Goal: Complete application form: Complete application form

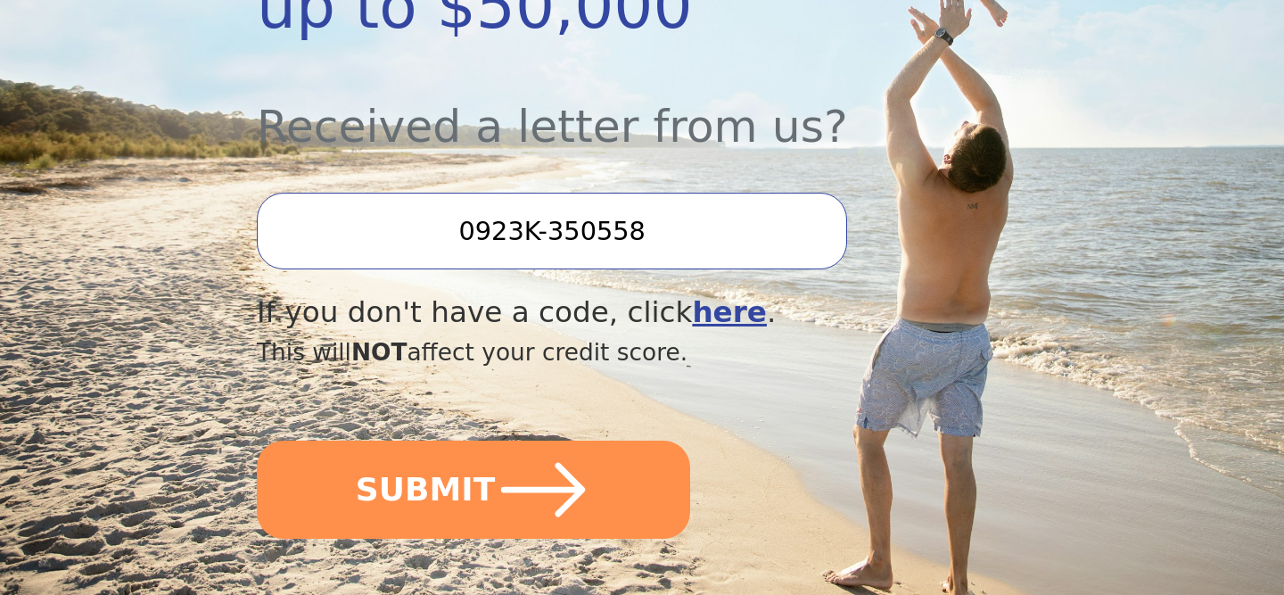
scroll to position [623, 0]
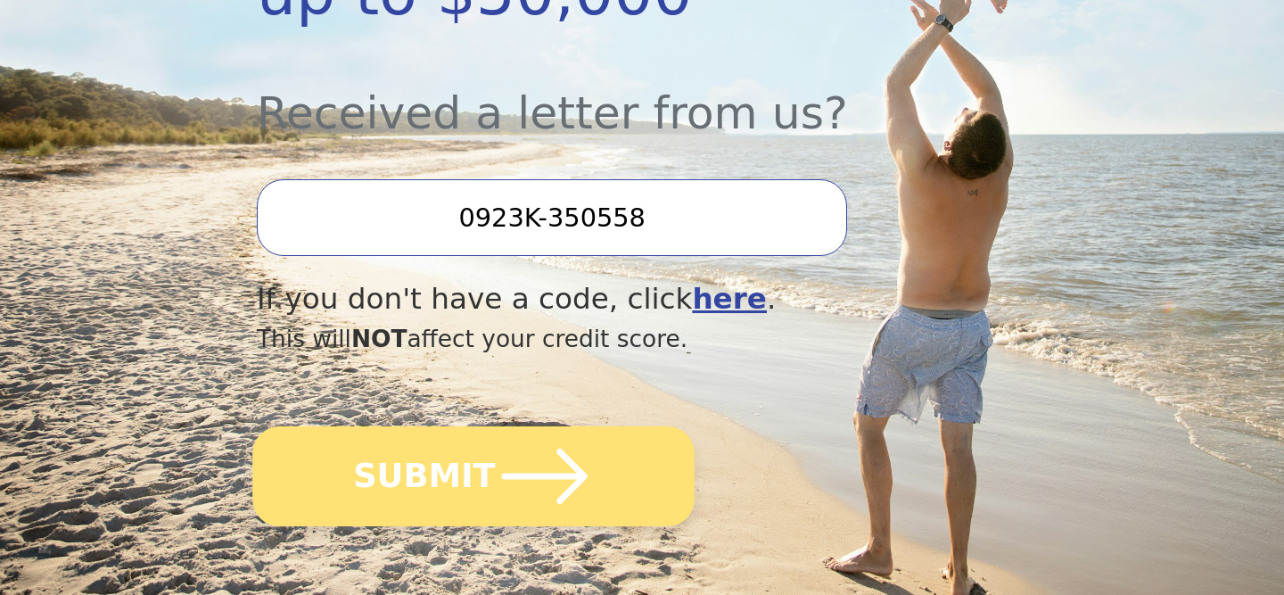
click at [420, 495] on button "SUBMIT" at bounding box center [473, 476] width 442 height 100
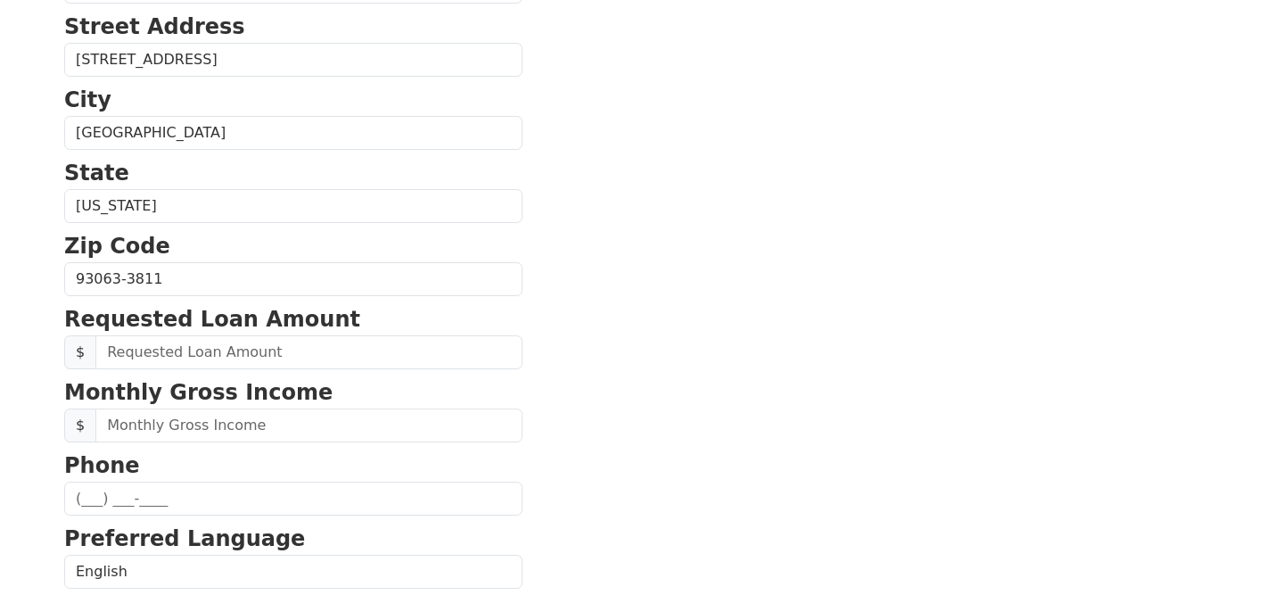
scroll to position [492, 0]
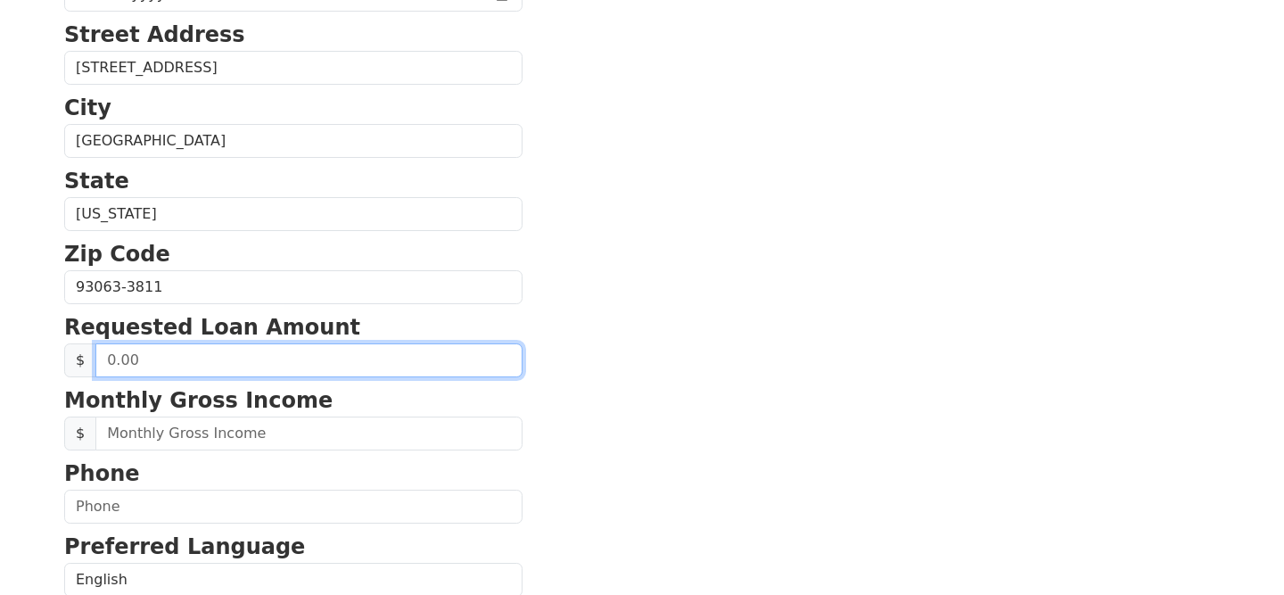
click at [206, 365] on input "text" at bounding box center [308, 360] width 427 height 34
type input "10,000.00"
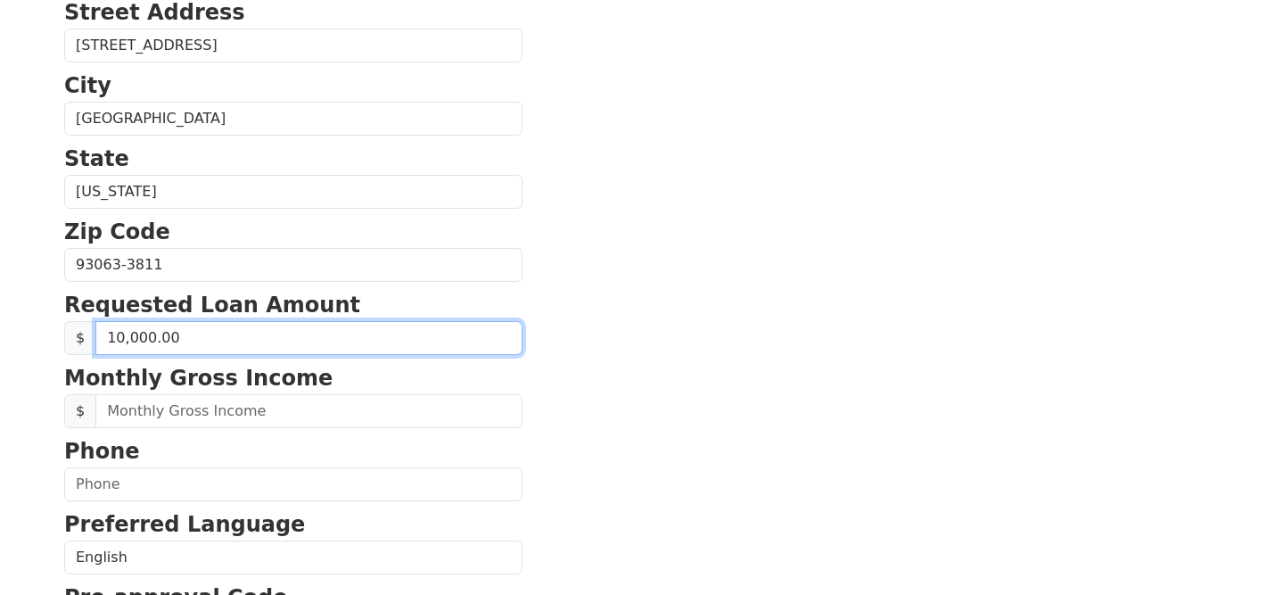
scroll to position [518, 0]
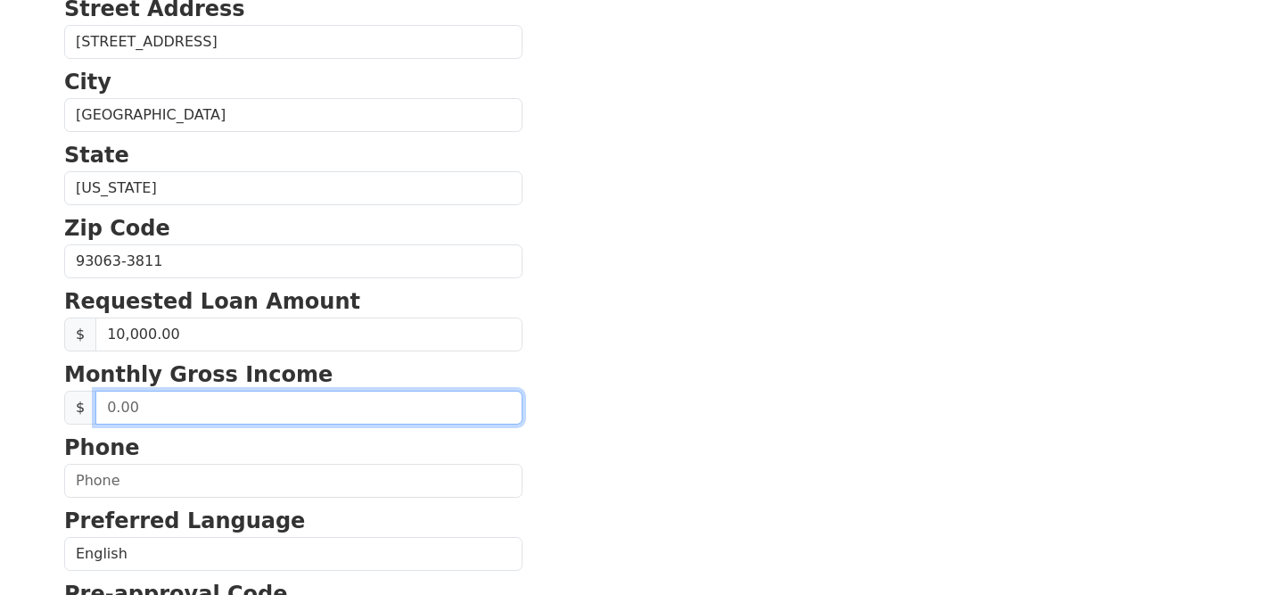
click at [189, 415] on input "text" at bounding box center [308, 408] width 427 height 34
type input "10,000.00"
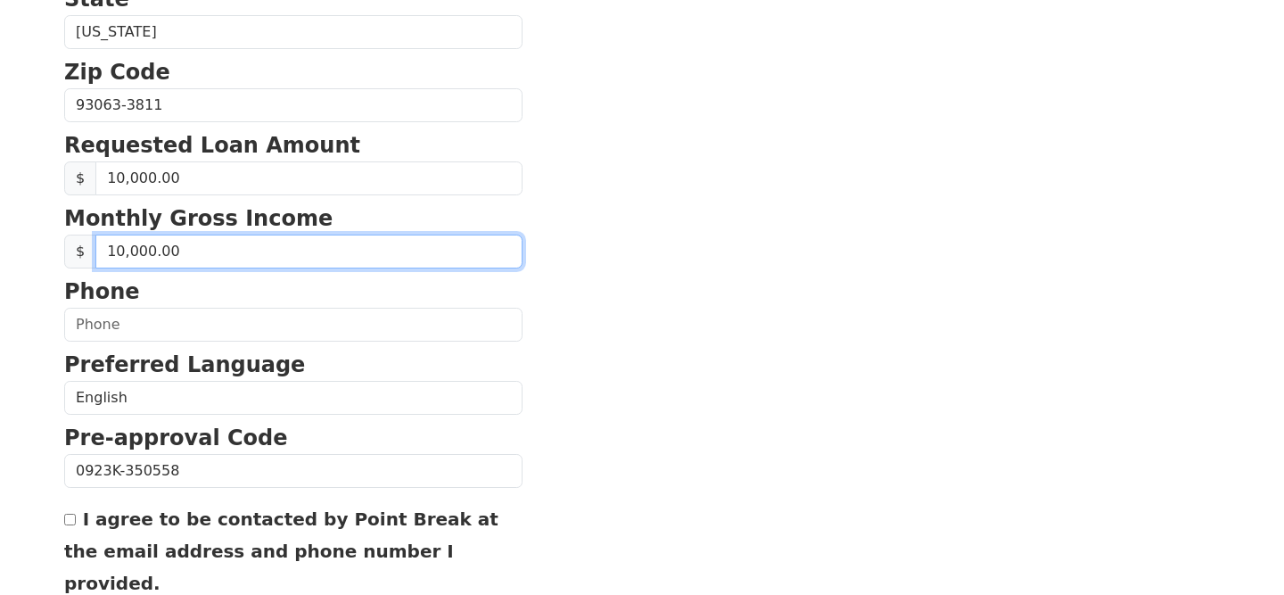
scroll to position [712, 0]
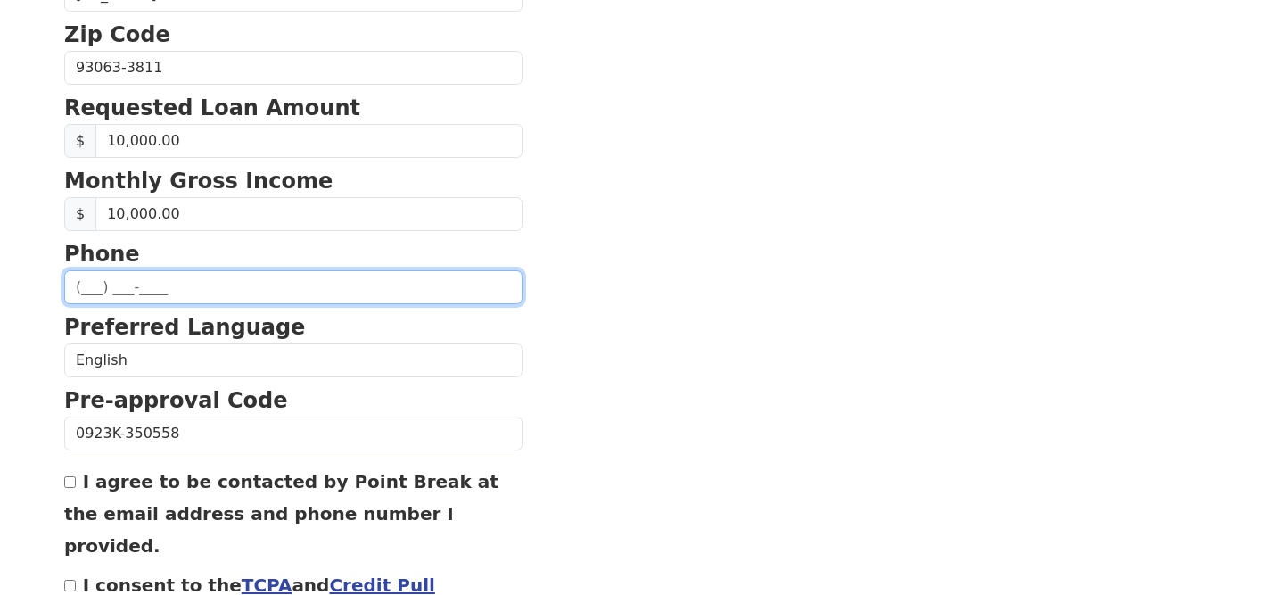
click at [85, 285] on input "text" at bounding box center [293, 287] width 458 height 34
type input "[PHONE_NUMBER]"
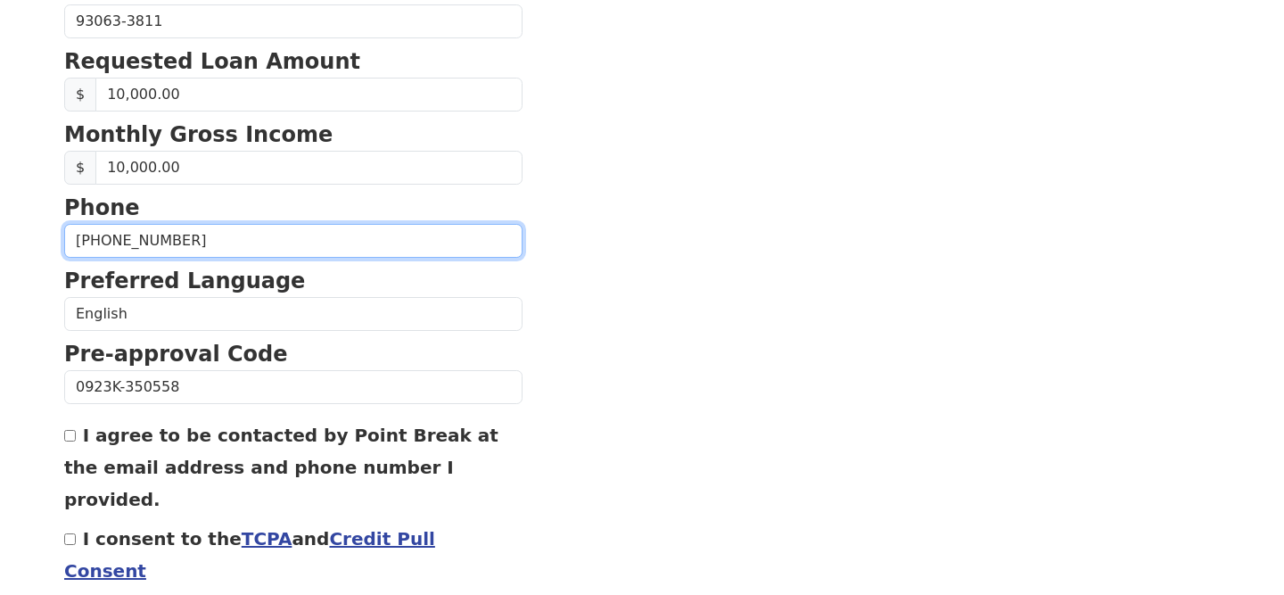
scroll to position [759, 0]
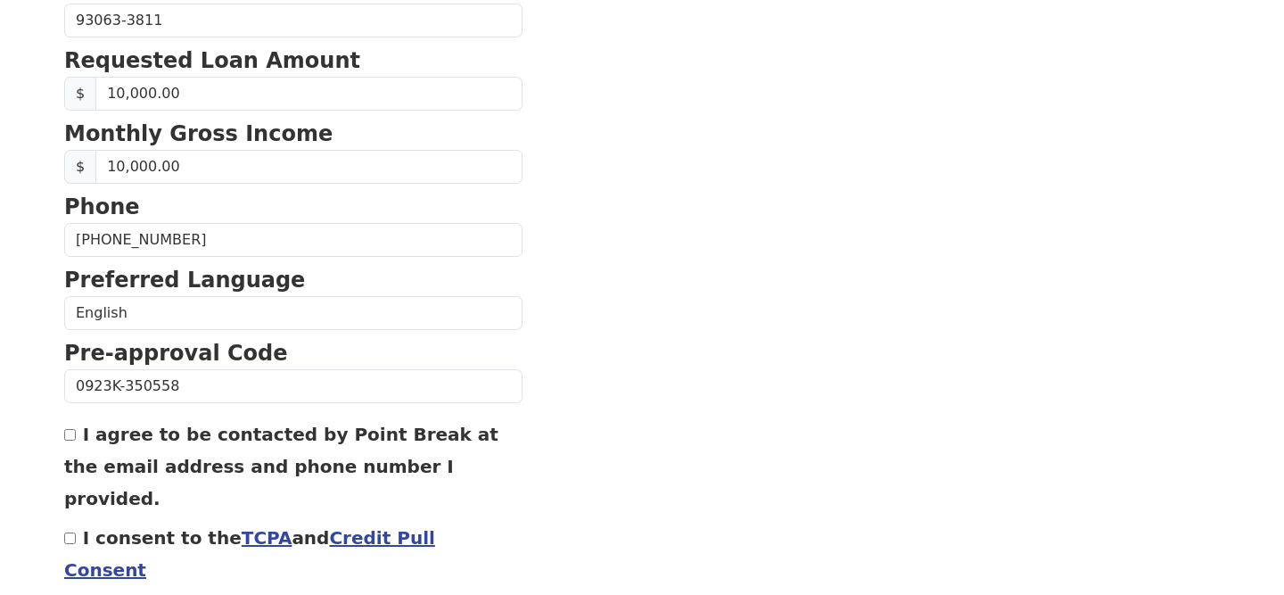
click at [593, 360] on section "First Name [PERSON_NAME] Last Name [PERSON_NAME] Email Address Re-Enter Email A…" at bounding box center [642, 22] width 1156 height 1272
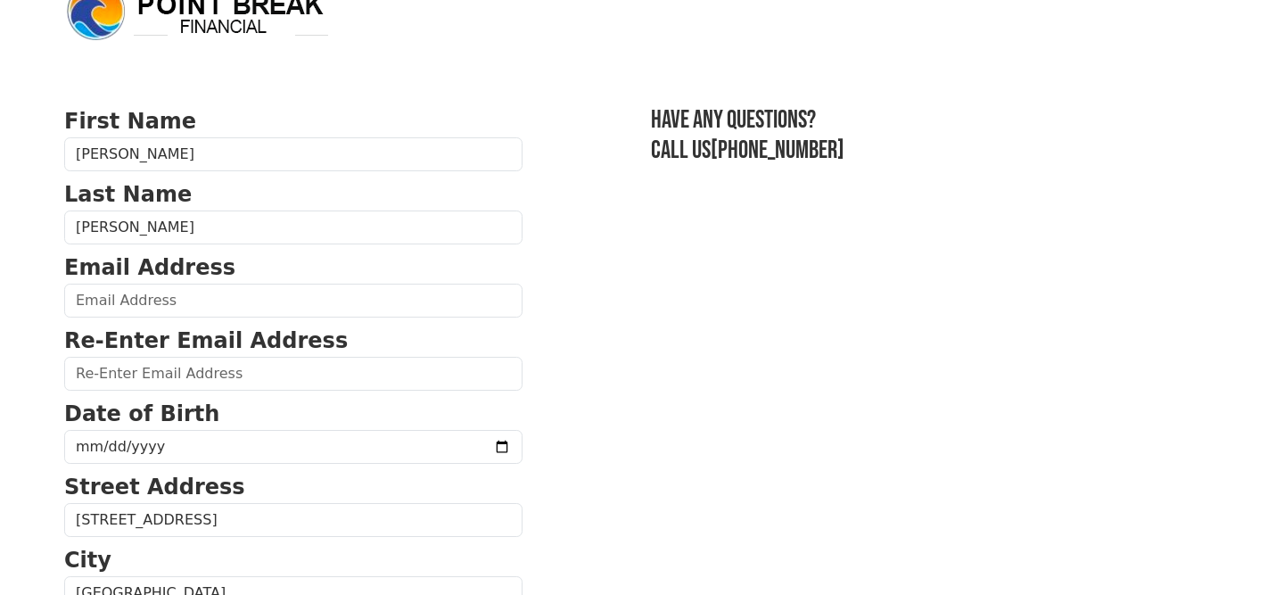
scroll to position [37, 0]
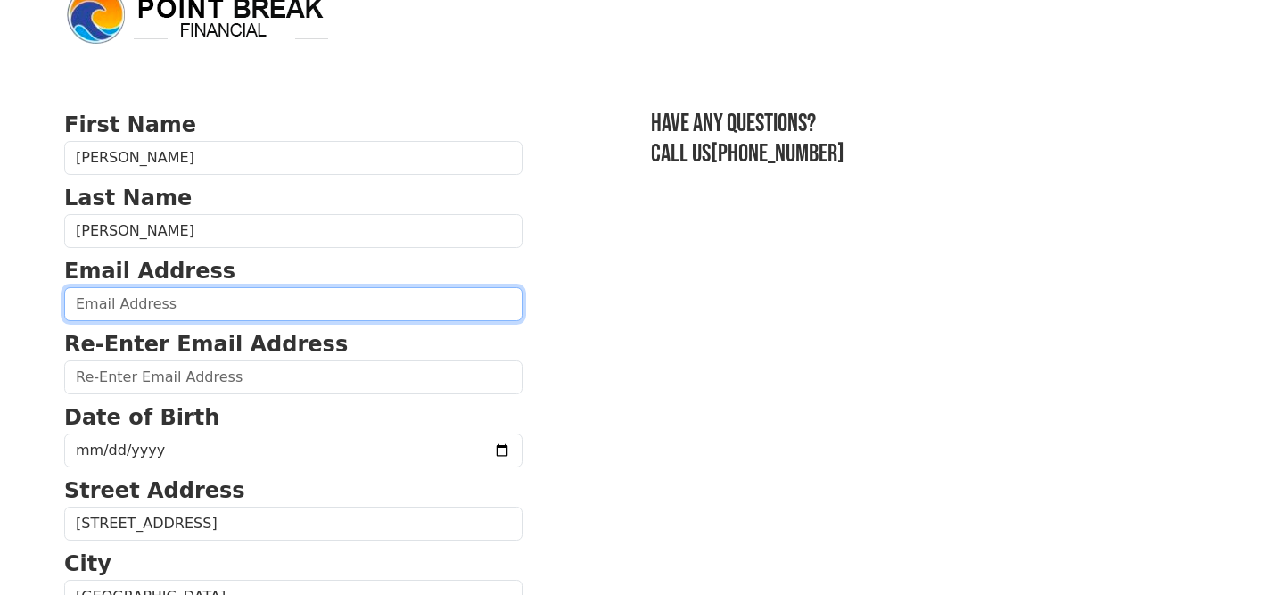
click at [279, 306] on input "email" at bounding box center [293, 304] width 458 height 34
type input "[EMAIL_ADDRESS][DOMAIN_NAME]"
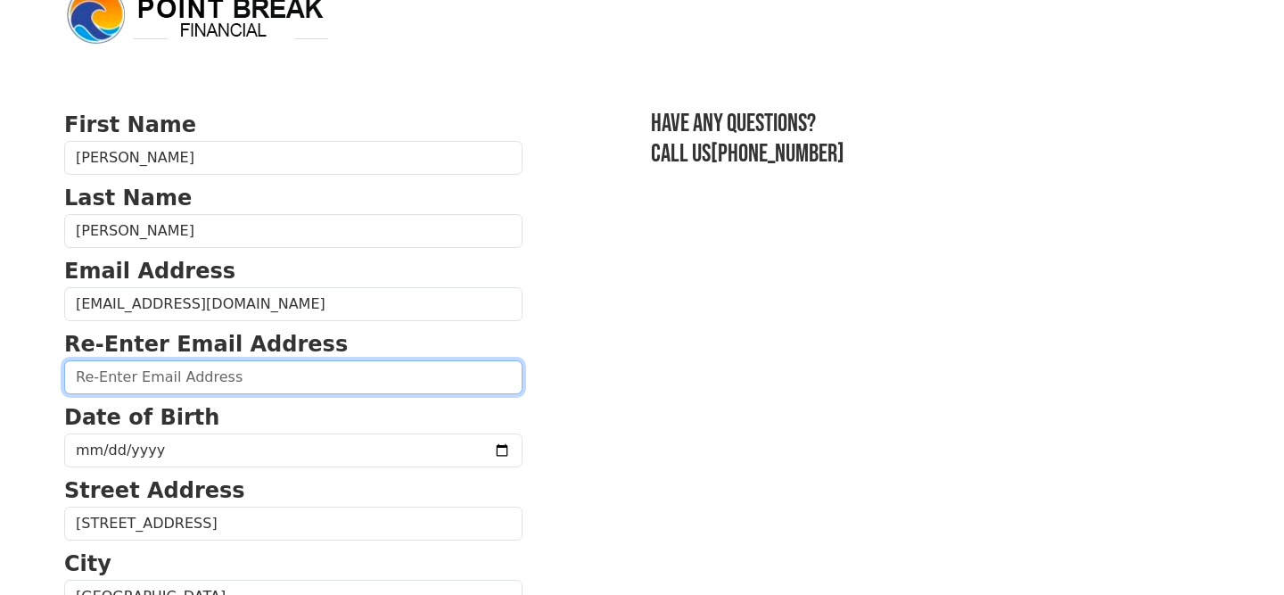
click at [172, 380] on input "email" at bounding box center [293, 377] width 458 height 34
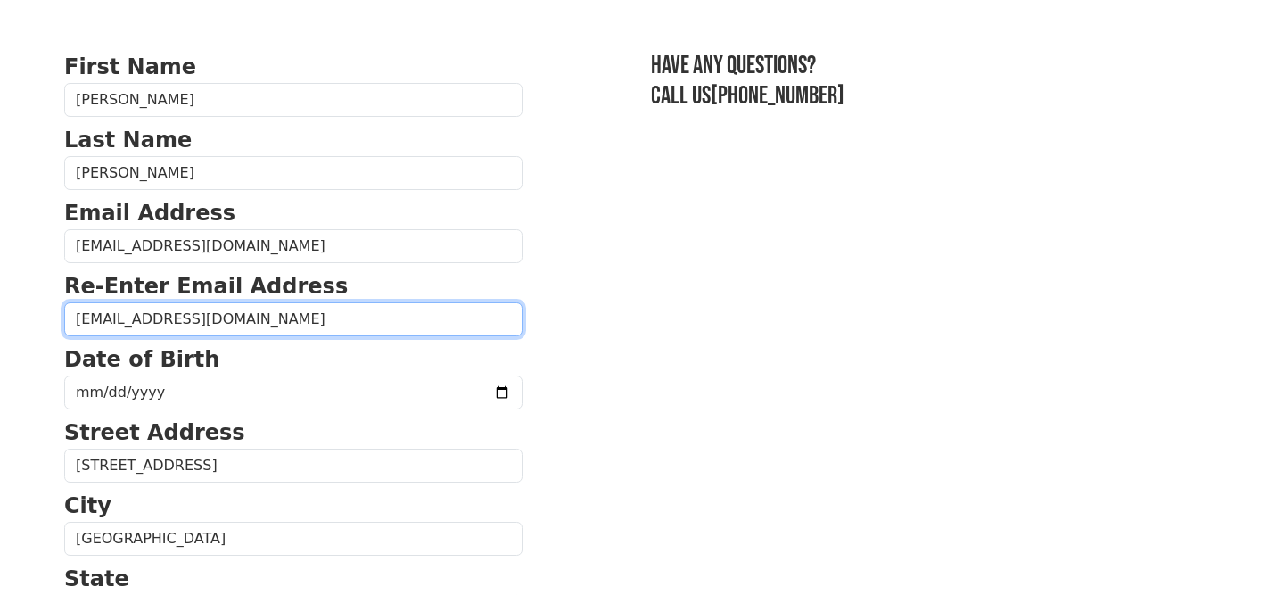
scroll to position [113, 0]
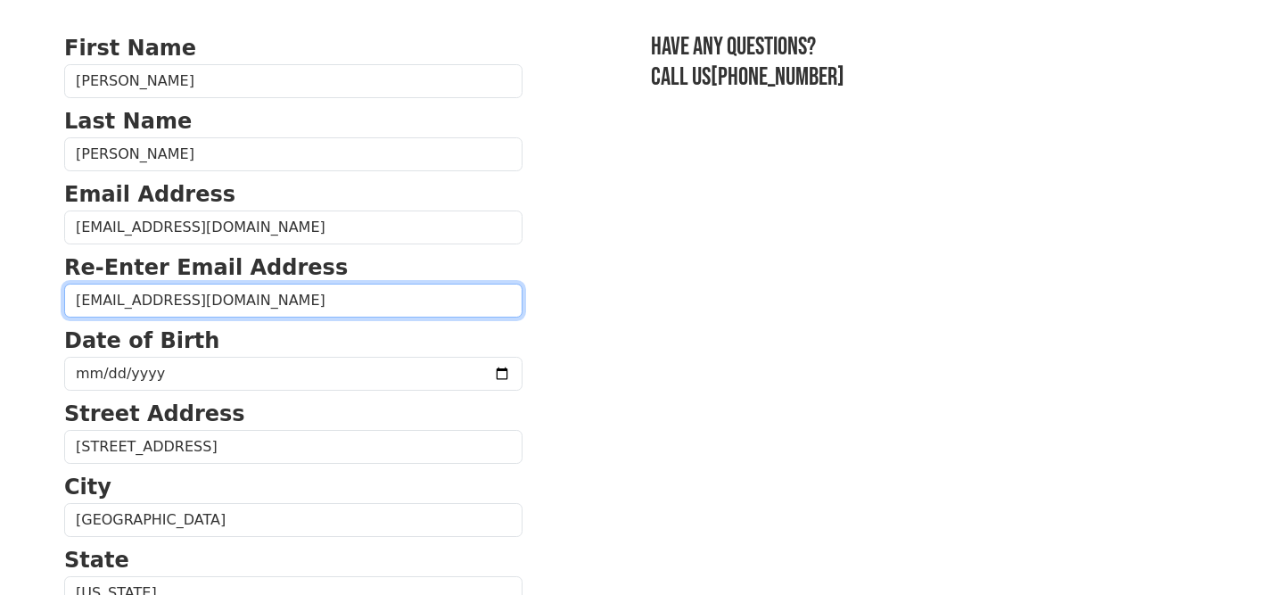
type input "[EMAIL_ADDRESS][DOMAIN_NAME]"
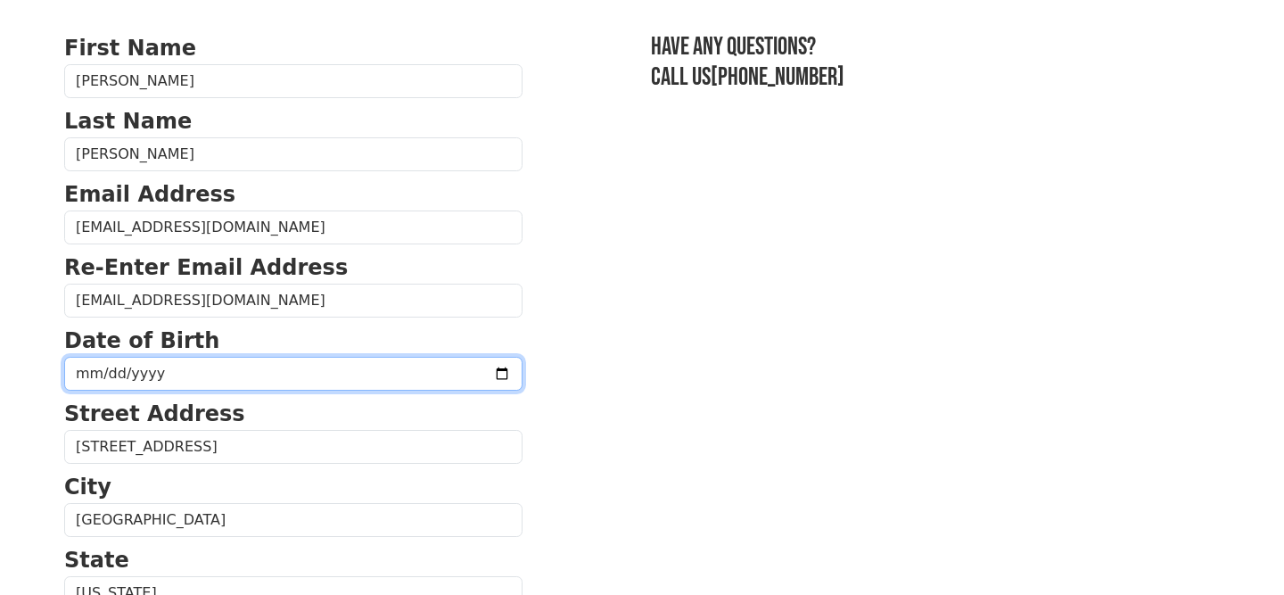
click at [297, 366] on input "date" at bounding box center [293, 374] width 458 height 34
type input "[DATE]"
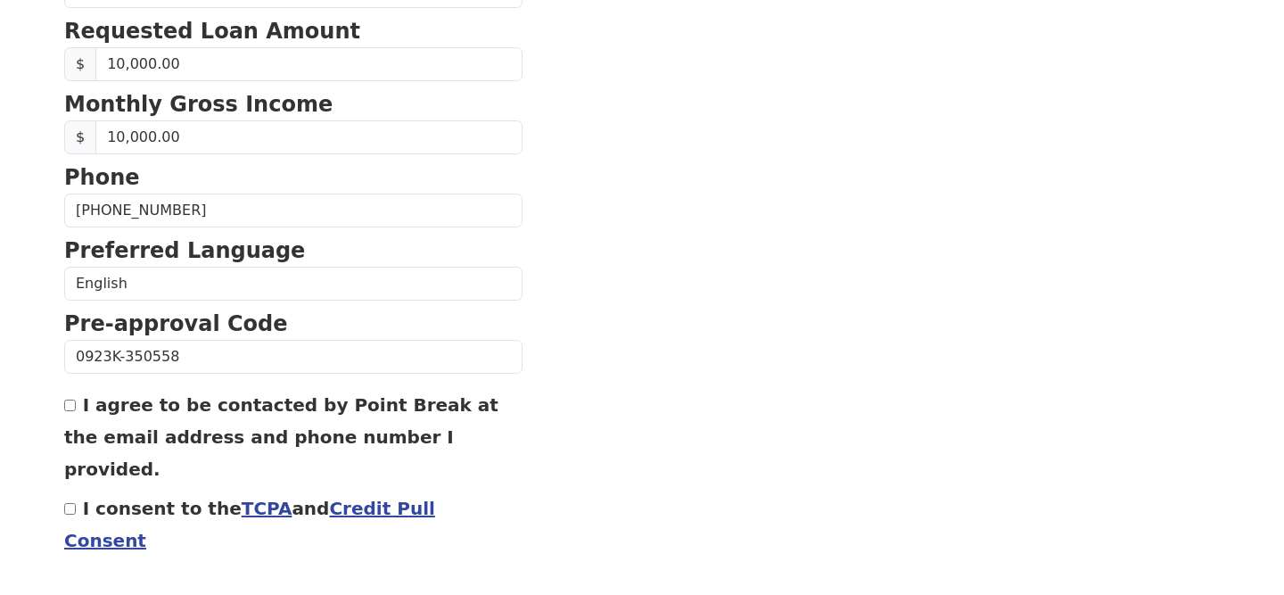
scroll to position [824, 0]
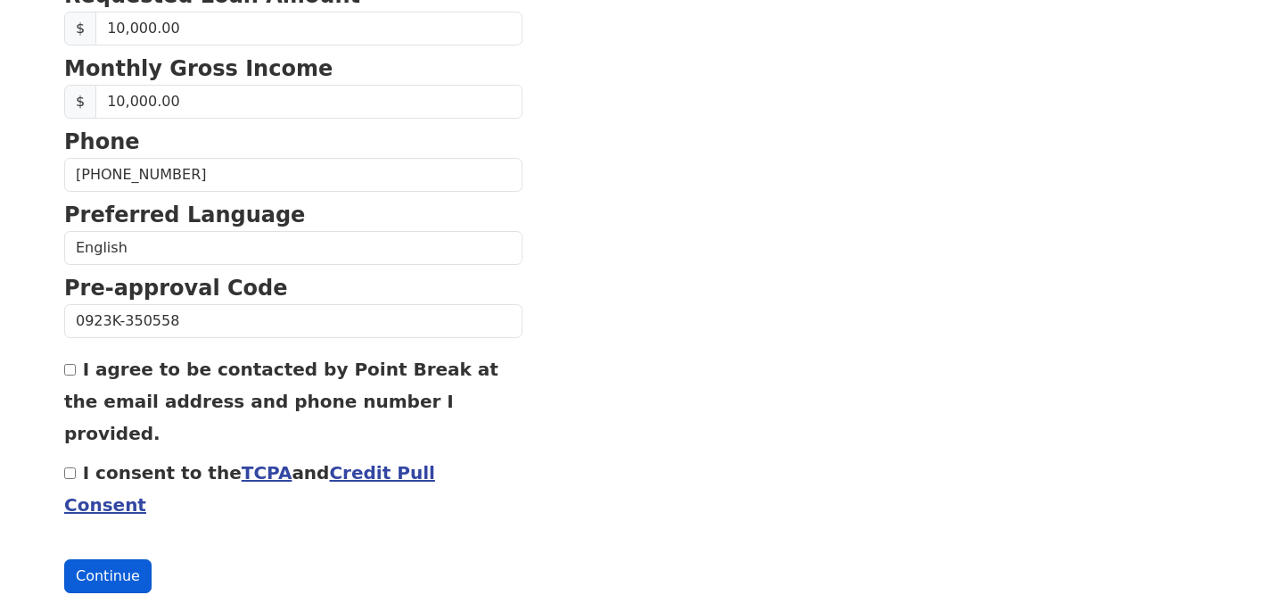
click at [103, 559] on button "Continue" at bounding box center [107, 576] width 87 height 34
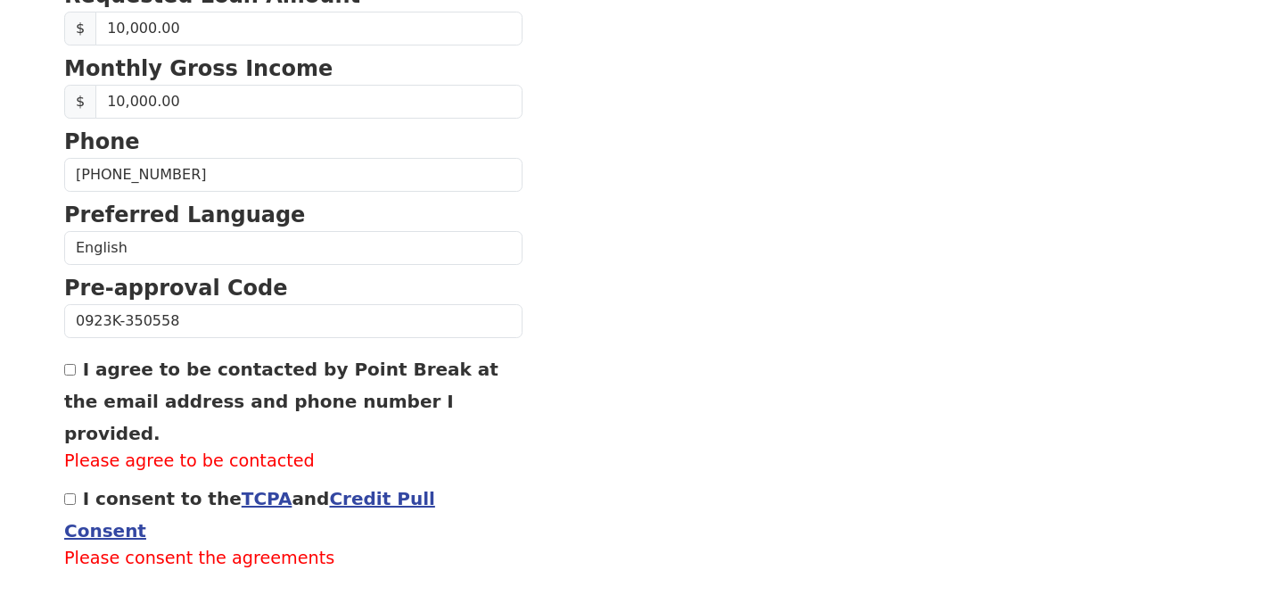
click at [71, 493] on input "I consent to the TCPA and Credit Pull Consent" at bounding box center [70, 499] width 12 height 12
checkbox input "true"
click at [105, 585] on button "Continue" at bounding box center [107, 602] width 87 height 34
click at [104, 585] on button "Continue" at bounding box center [107, 602] width 87 height 34
click at [70, 372] on input "I agree to be contacted by Point Break at the email address and phone number I …" at bounding box center [70, 370] width 12 height 12
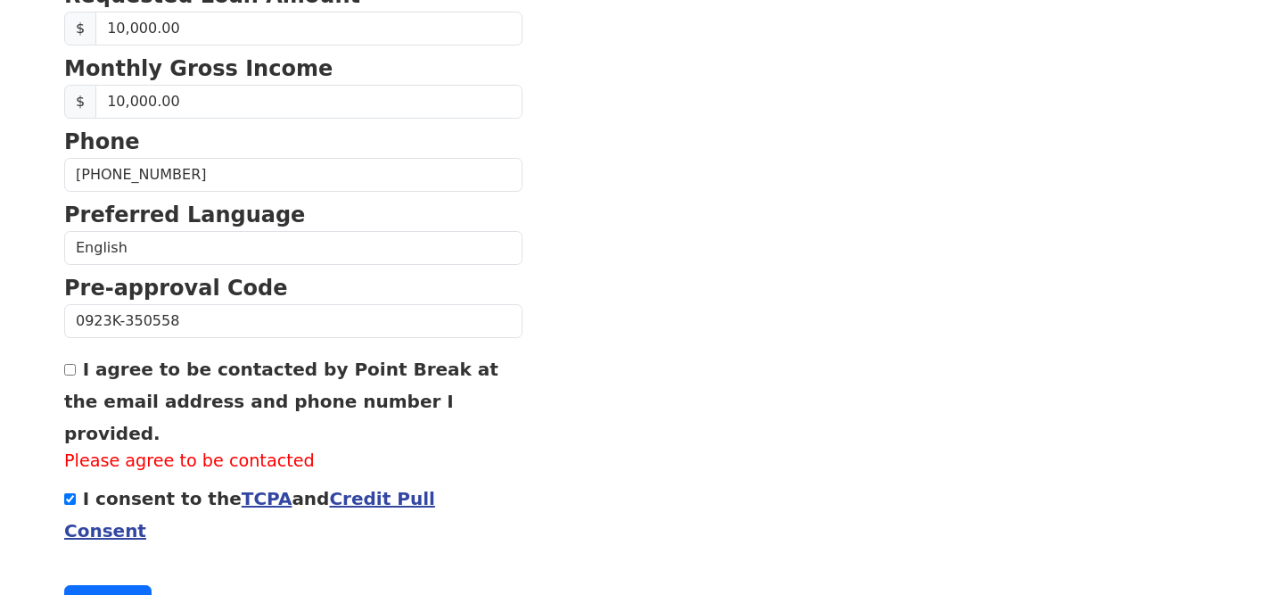
checkbox input "true"
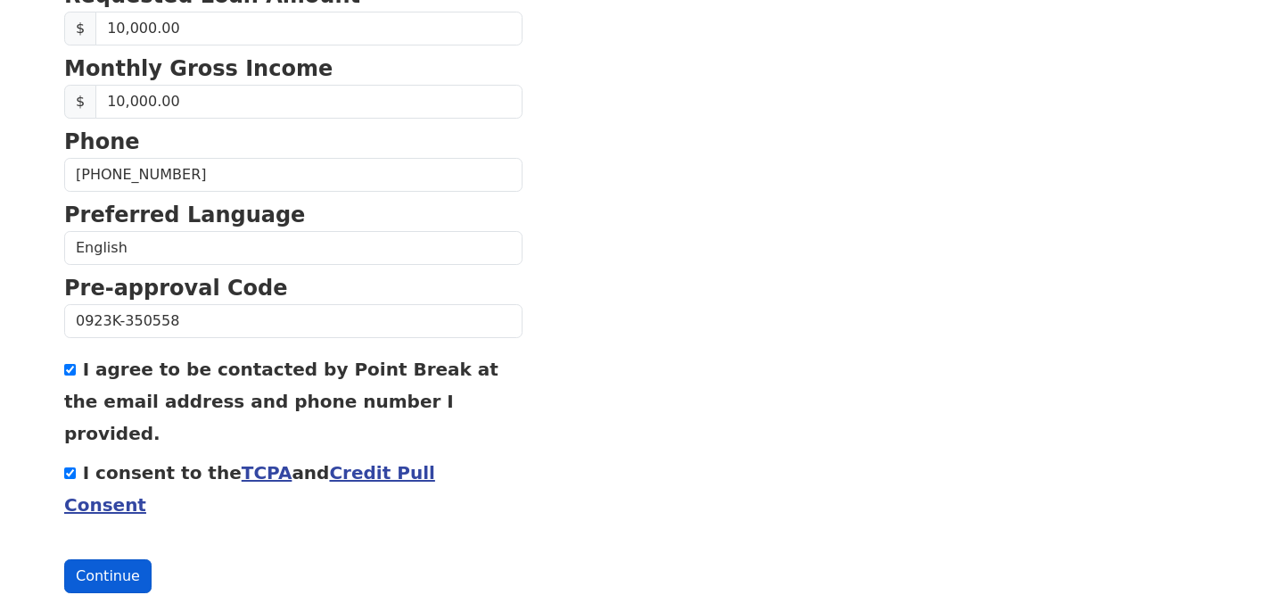
click at [102, 559] on button "Continue" at bounding box center [107, 576] width 87 height 34
